Goal: Check status: Check status

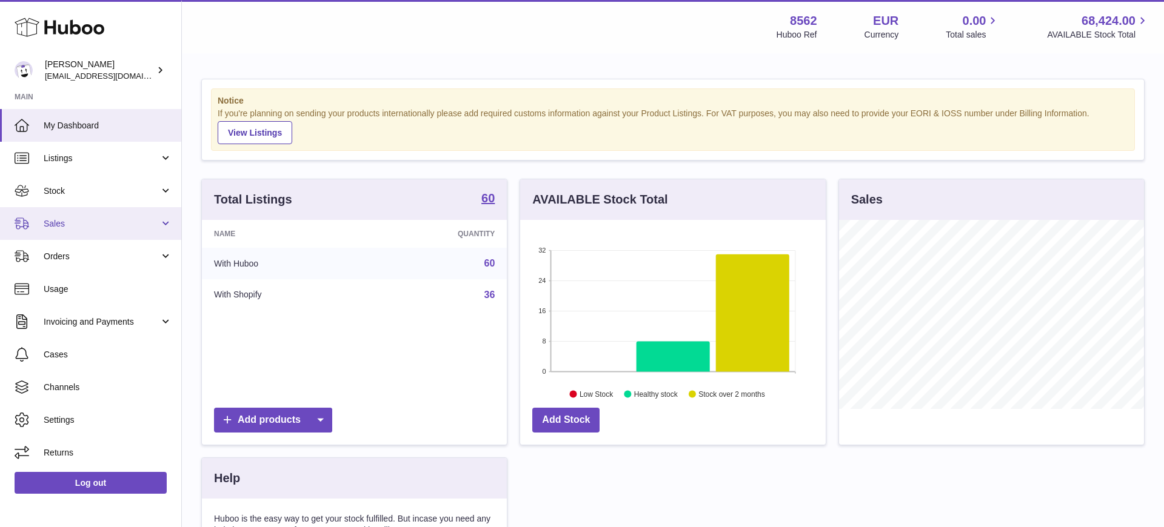
scroll to position [189, 305]
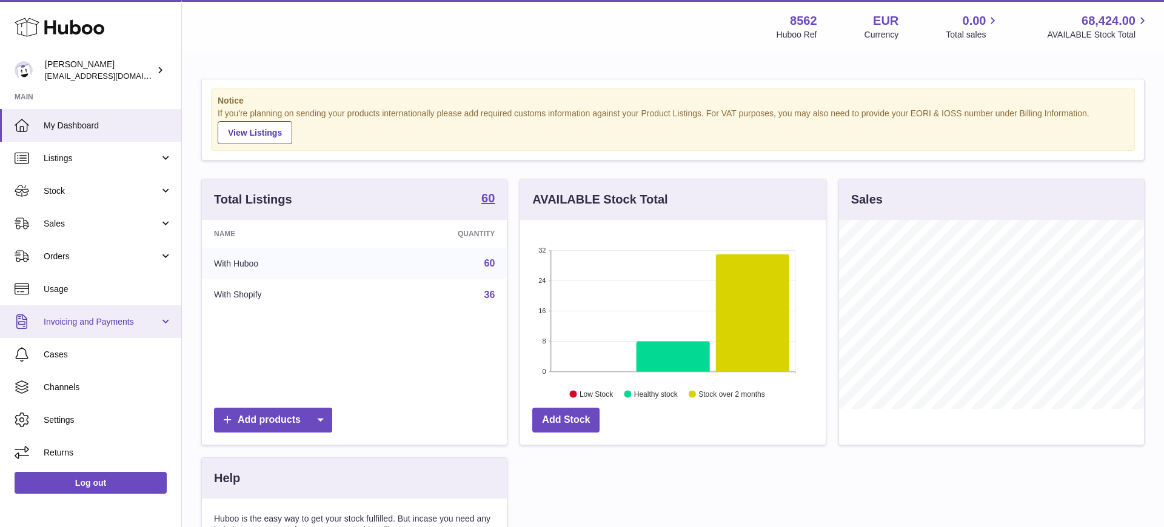
click at [101, 316] on span "Invoicing and Payments" at bounding box center [102, 322] width 116 height 12
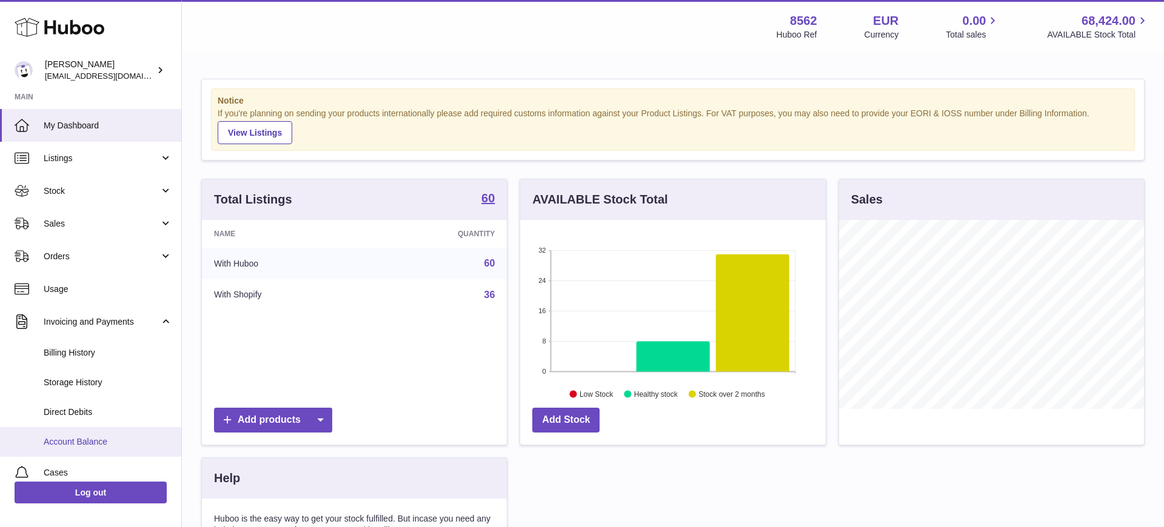
click at [133, 432] on link "Account Balance" at bounding box center [90, 442] width 181 height 30
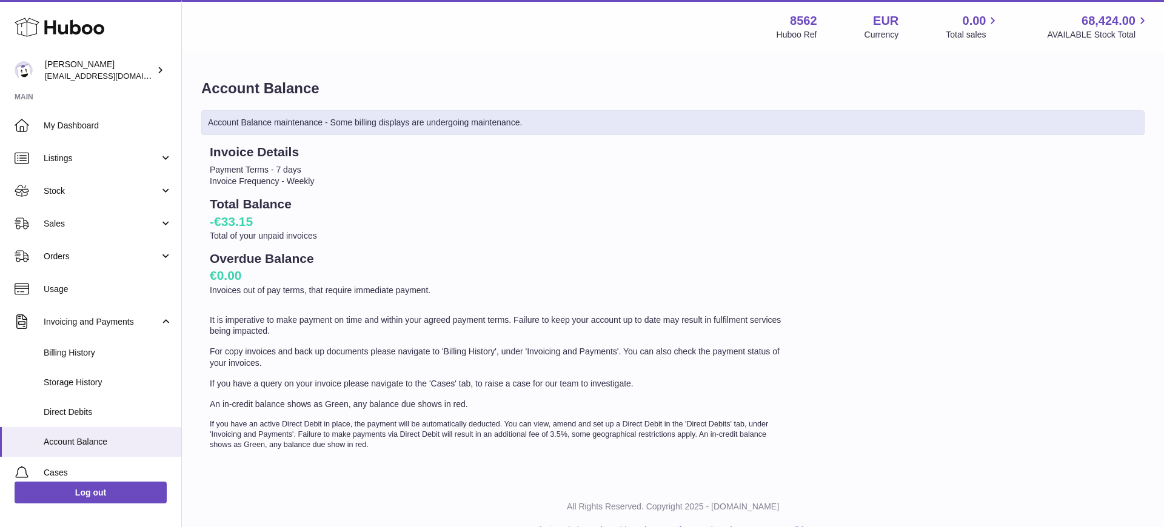
scroll to position [1, 0]
drag, startPoint x: 266, startPoint y: 219, endPoint x: 211, endPoint y: 204, distance: 57.4
click at [208, 204] on div "Invoice Details Payment Terms - 7 days Invoice Frequency - Weekly Total Balance…" at bounding box center [498, 296] width 594 height 307
copy div "Total Balance -€33.15"
